Goal: Find specific page/section: Find specific page/section

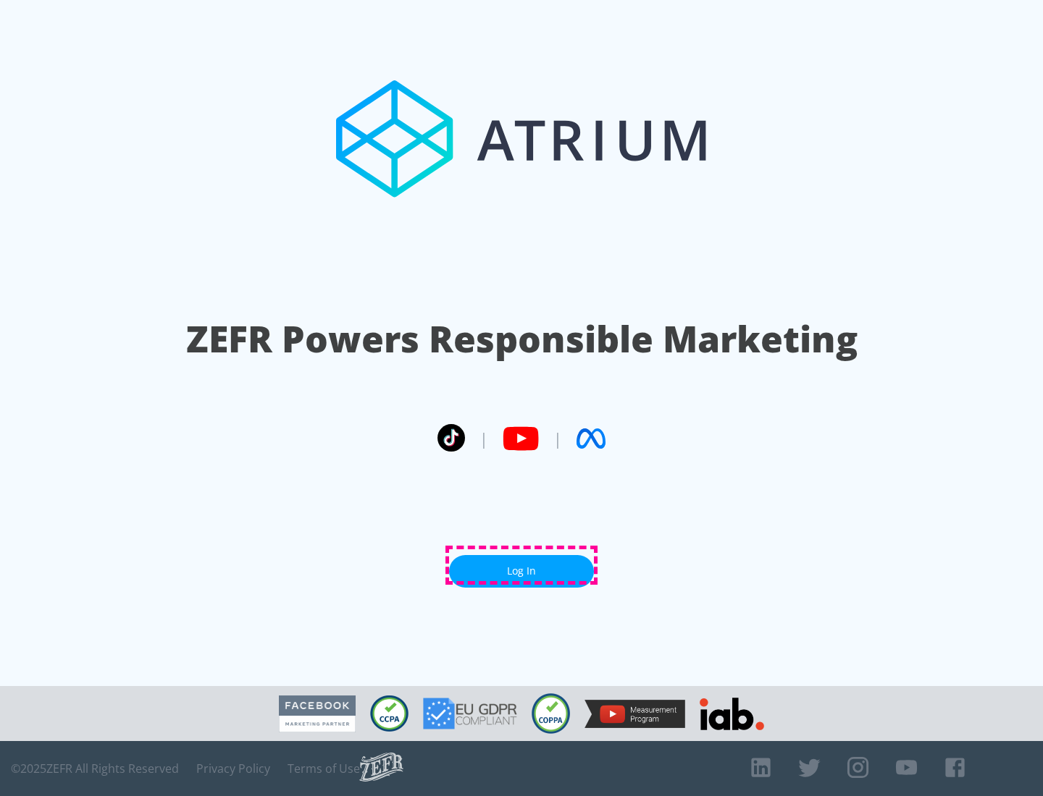
click at [521, 565] on link "Log In" at bounding box center [521, 571] width 145 height 33
